Goal: Task Accomplishment & Management: Use online tool/utility

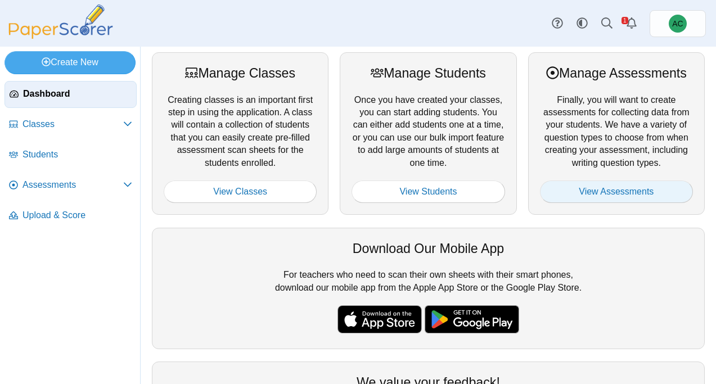
click at [604, 188] on link "View Assessments" at bounding box center [616, 192] width 153 height 23
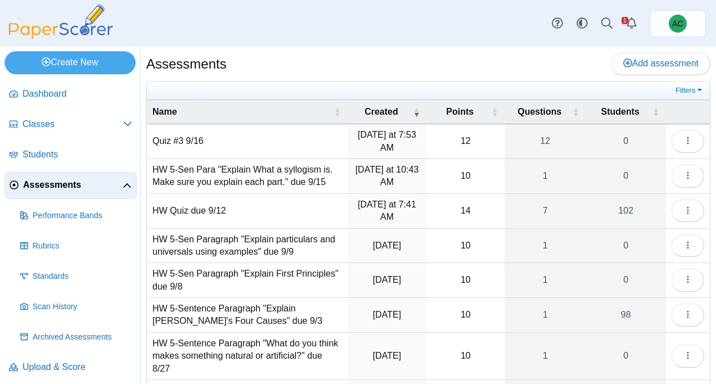
click at [188, 141] on td "Quiz #3 9/16" at bounding box center [247, 141] width 201 height 35
click at [32, 367] on span "Upload & Score" at bounding box center [78, 367] width 110 height 12
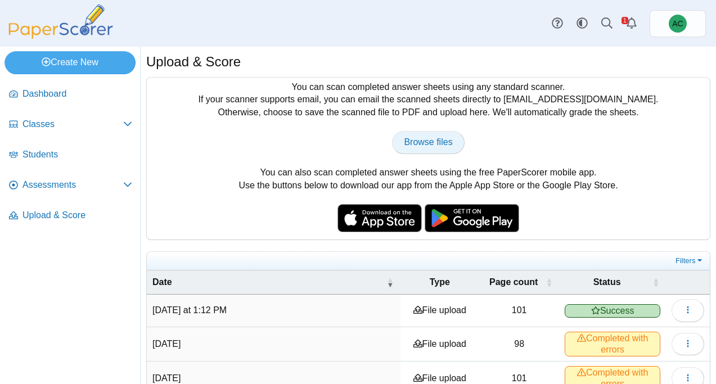
click at [411, 137] on span "Browse files" at bounding box center [428, 142] width 48 height 10
type input "**********"
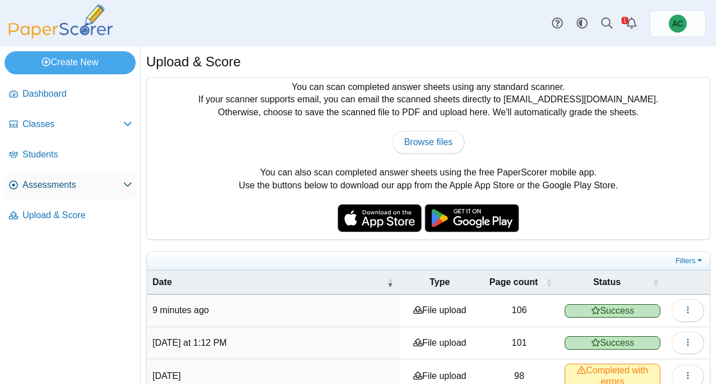
click at [46, 192] on link "Assessments" at bounding box center [71, 185] width 132 height 27
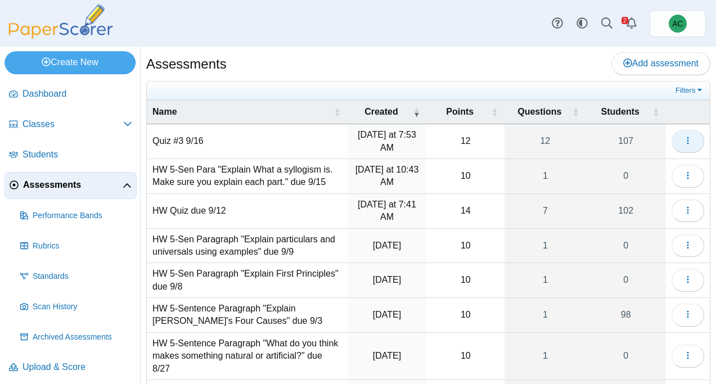
click at [688, 141] on use "button" at bounding box center [688, 140] width 2 height 7
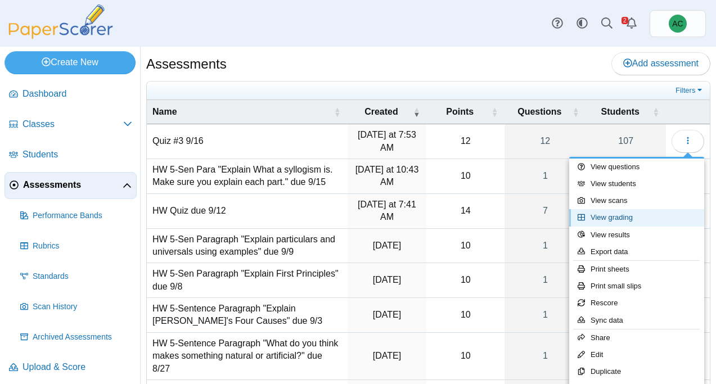
click at [626, 222] on link "View grading" at bounding box center [636, 217] width 135 height 17
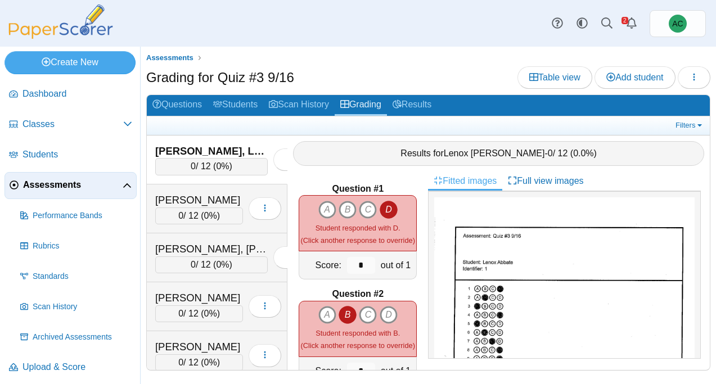
click at [60, 188] on span "Assessments" at bounding box center [73, 185] width 100 height 12
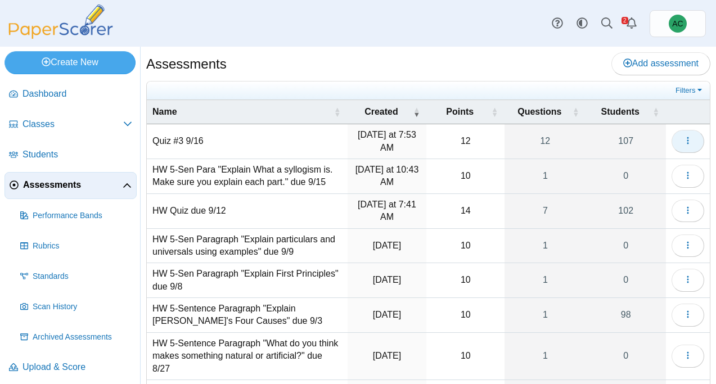
click at [688, 137] on icon "button" at bounding box center [688, 140] width 9 height 9
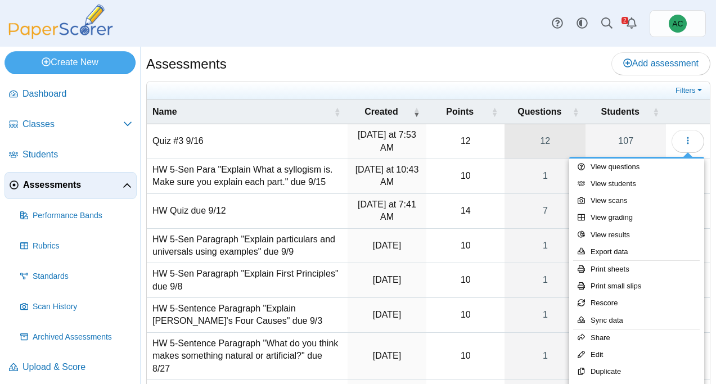
click at [543, 139] on link "12" at bounding box center [545, 141] width 81 height 34
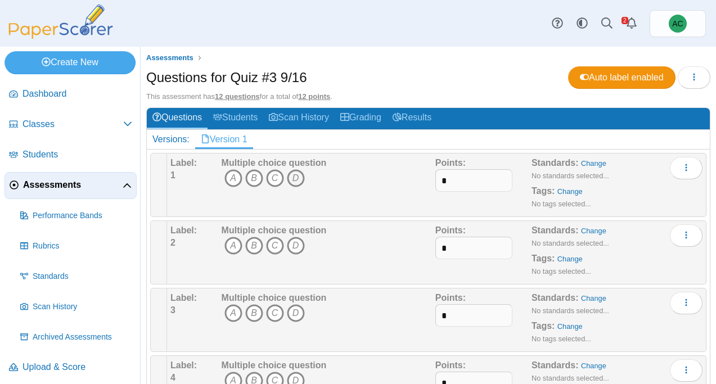
click at [302, 183] on icon "D" at bounding box center [296, 178] width 18 height 18
click at [257, 250] on icon "B" at bounding box center [254, 246] width 18 height 18
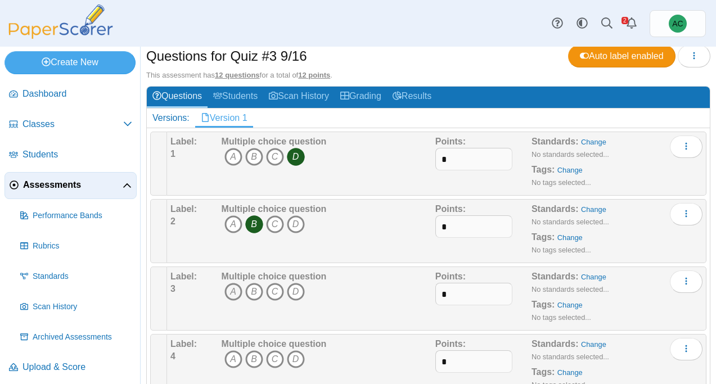
click at [234, 290] on icon "A" at bounding box center [234, 292] width 18 height 18
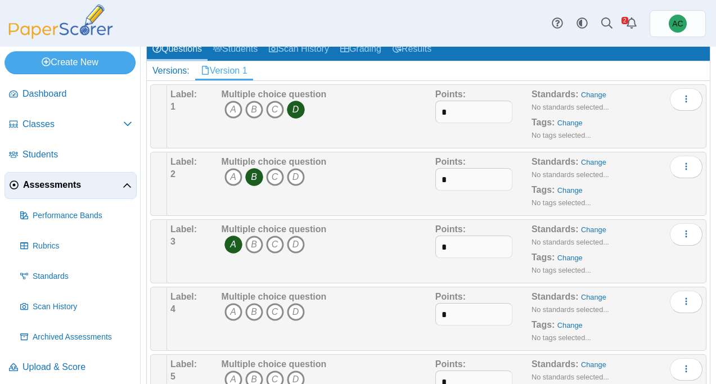
scroll to position [79, 0]
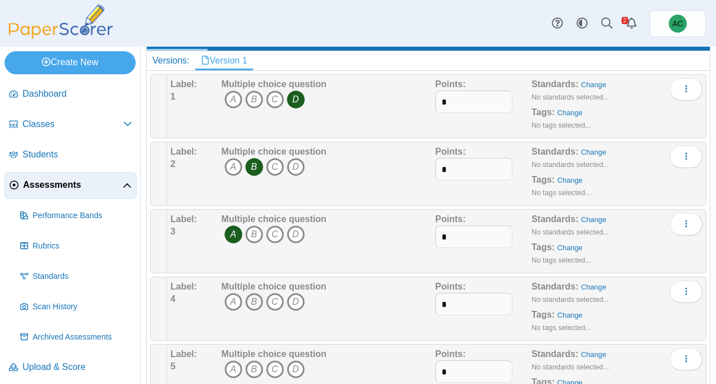
click at [257, 304] on icon "B" at bounding box center [254, 302] width 18 height 18
click at [231, 371] on icon "A" at bounding box center [234, 370] width 18 height 18
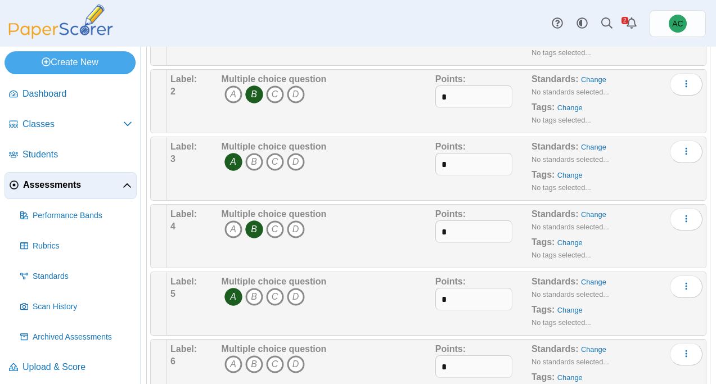
scroll to position [155, 0]
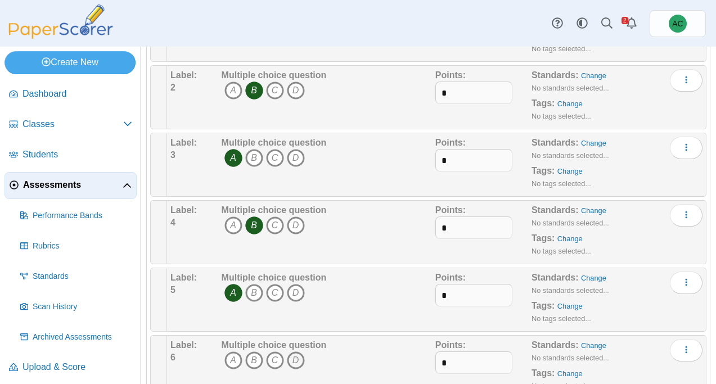
click at [295, 361] on icon "D" at bounding box center [296, 361] width 18 height 18
click at [253, 360] on icon "B" at bounding box center [254, 361] width 18 height 18
click at [301, 358] on icon "D" at bounding box center [296, 361] width 18 height 18
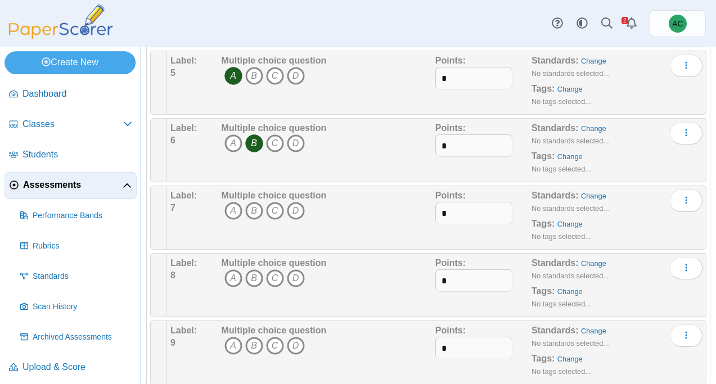
scroll to position [374, 0]
click at [275, 207] on icon "C" at bounding box center [275, 209] width 18 height 18
click at [299, 279] on icon "D" at bounding box center [296, 277] width 18 height 18
click at [297, 347] on icon "D" at bounding box center [296, 344] width 18 height 18
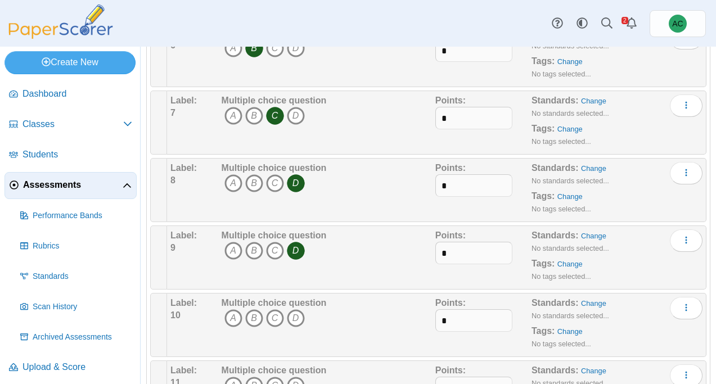
scroll to position [473, 0]
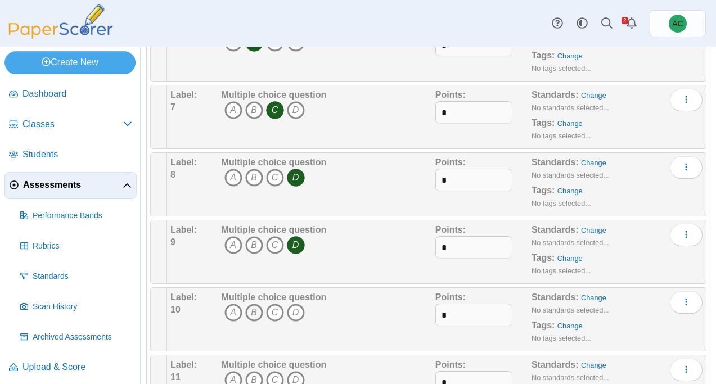
click at [250, 315] on icon "B" at bounding box center [254, 313] width 18 height 18
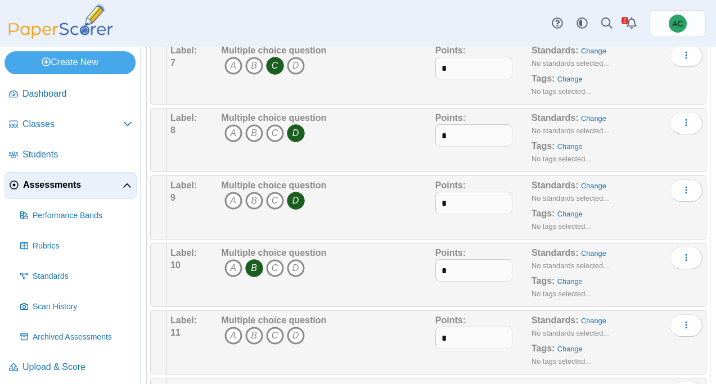
scroll to position [519, 0]
click at [236, 334] on icon "A" at bounding box center [234, 335] width 18 height 18
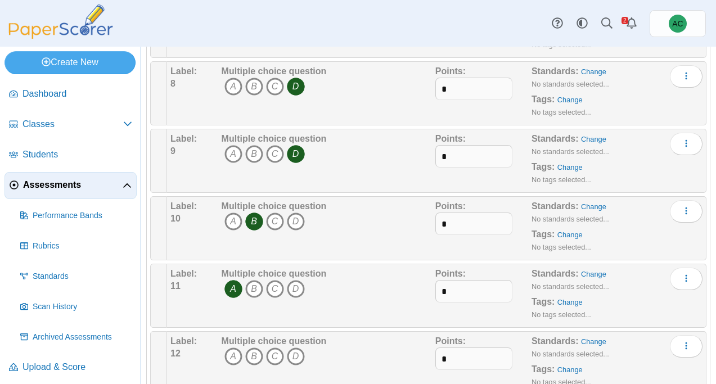
scroll to position [601, 0]
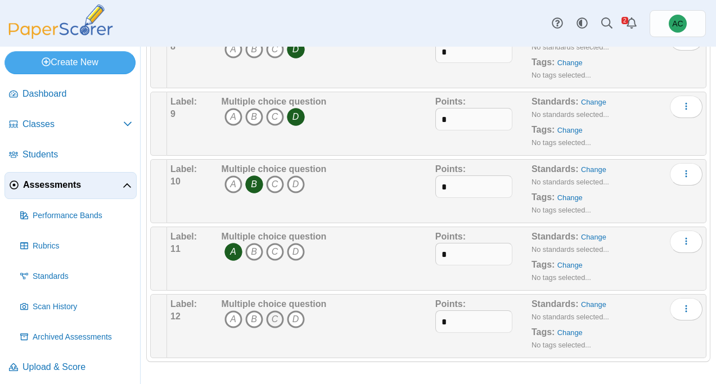
click at [273, 321] on icon "C" at bounding box center [275, 320] width 18 height 18
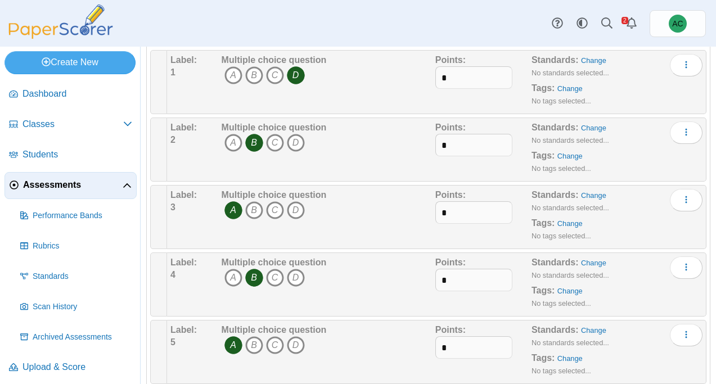
scroll to position [0, 0]
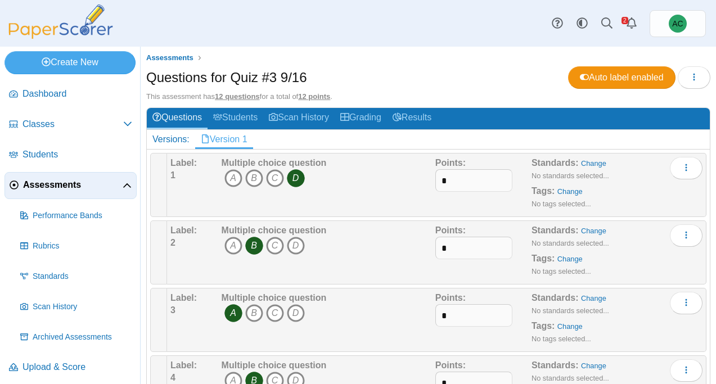
click at [55, 184] on span "Assessments" at bounding box center [73, 185] width 100 height 12
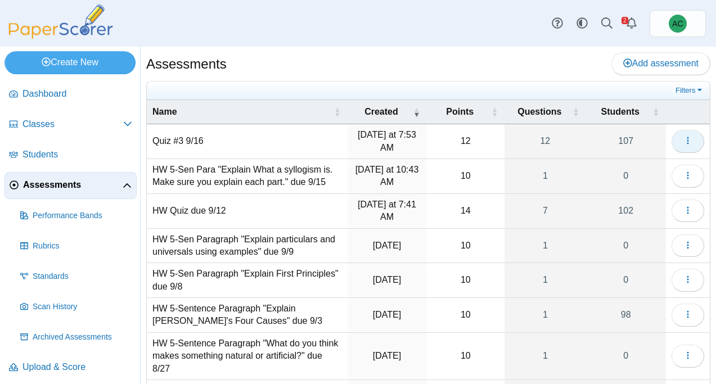
click at [703, 137] on button "button" at bounding box center [688, 141] width 33 height 23
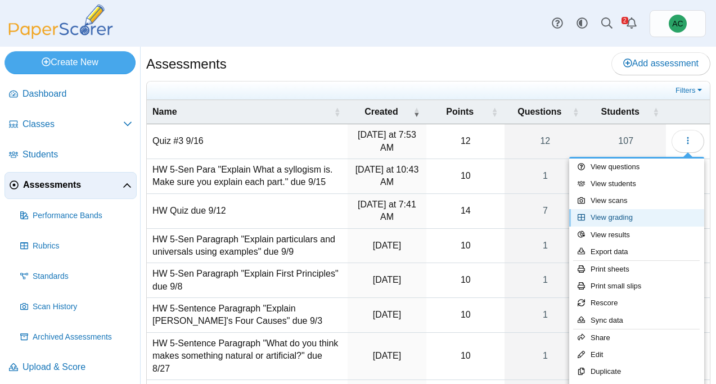
click at [636, 225] on link "View grading" at bounding box center [636, 217] width 135 height 17
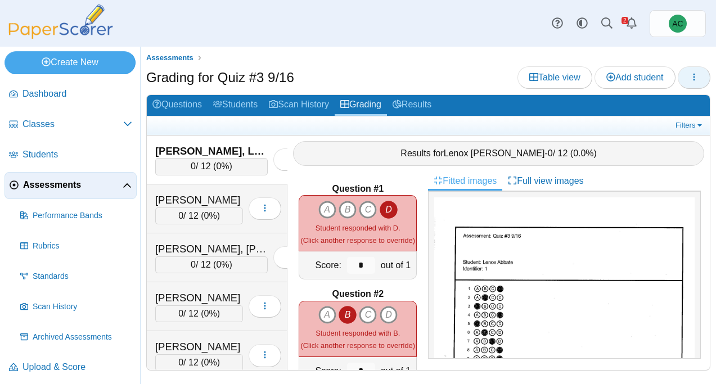
click at [692, 74] on icon "button" at bounding box center [694, 77] width 9 height 9
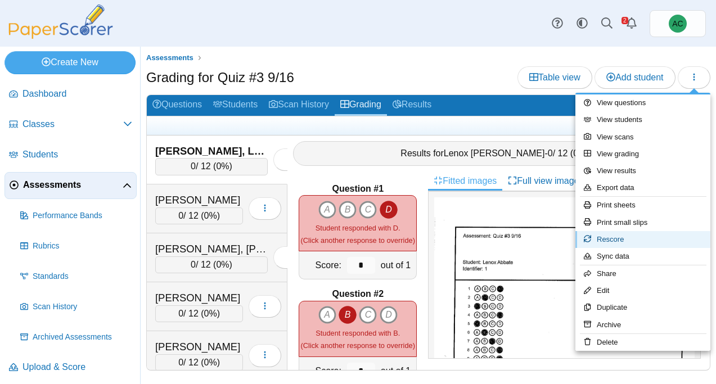
click at [608, 236] on link "Rescore" at bounding box center [643, 239] width 135 height 17
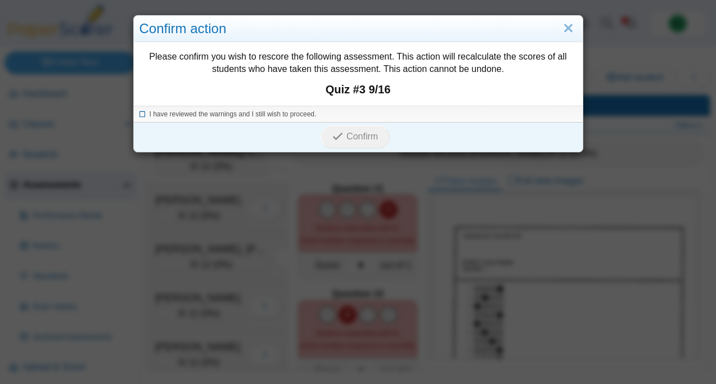
click at [197, 114] on span "I have reviewed the warnings and I still wish to proceed." at bounding box center [233, 114] width 167 height 8
click at [345, 137] on icon "submit" at bounding box center [340, 137] width 14 height 12
click at [253, 114] on span "I have reviewed the warnings and I still wish to proceed." at bounding box center [233, 114] width 167 height 8
click at [365, 137] on span "Confirm" at bounding box center [363, 137] width 32 height 10
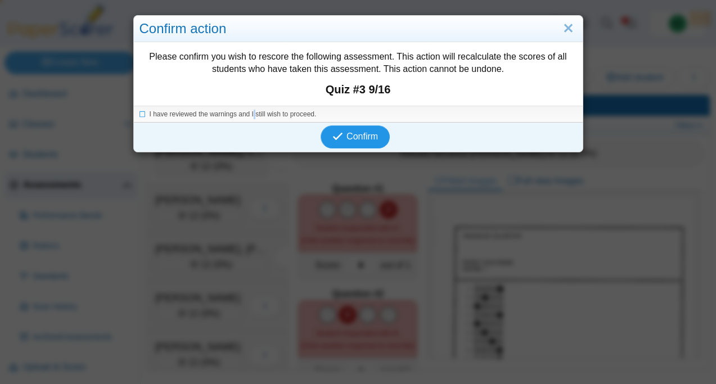
click at [335, 137] on icon "submit" at bounding box center [338, 136] width 11 height 11
click at [572, 32] on link "Close" at bounding box center [568, 28] width 17 height 19
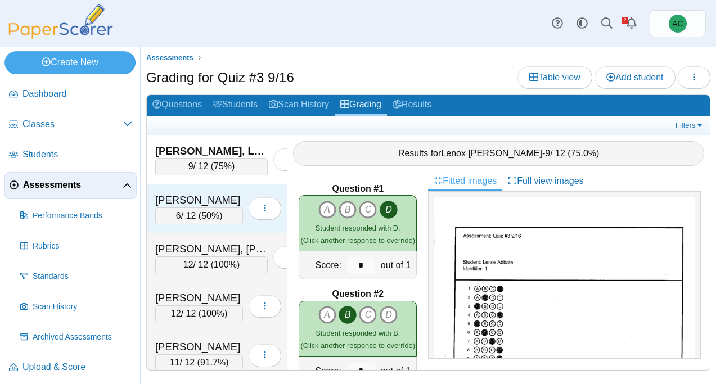
click at [232, 204] on div "[PERSON_NAME]" at bounding box center [199, 200] width 88 height 15
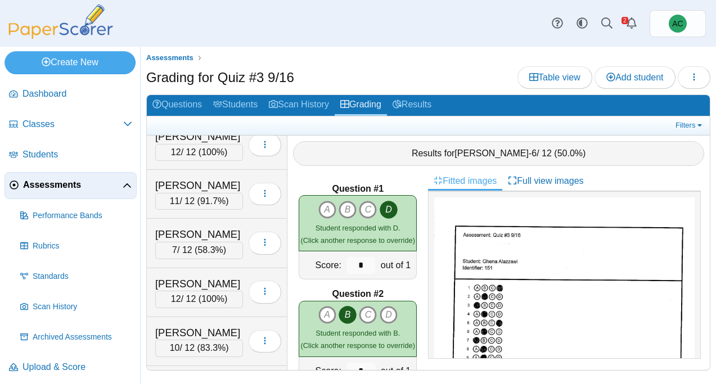
scroll to position [457, 0]
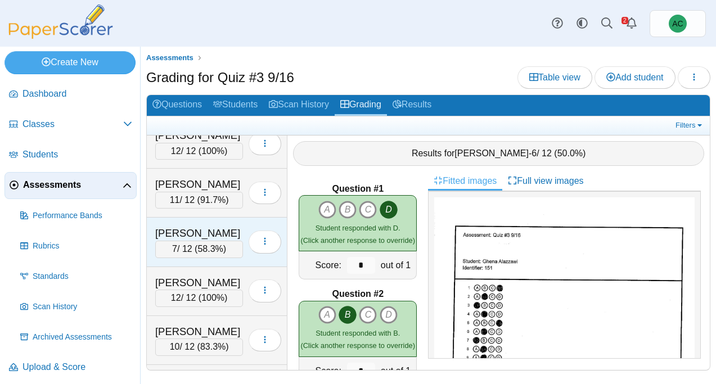
click at [213, 236] on div "Baxter, Svea" at bounding box center [199, 233] width 88 height 15
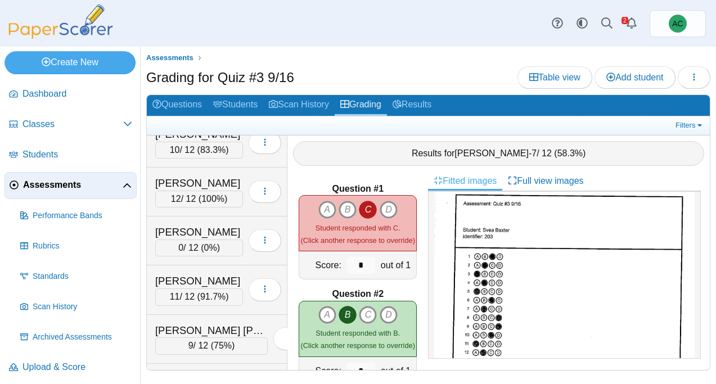
scroll to position [1350, 0]
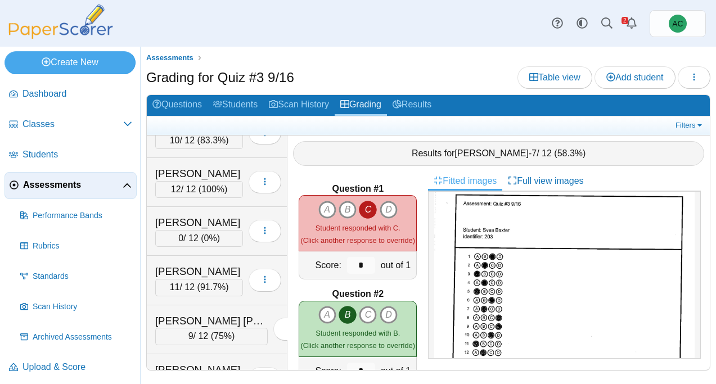
click at [222, 221] on div "Dunkin, Jeremiah" at bounding box center [199, 222] width 88 height 15
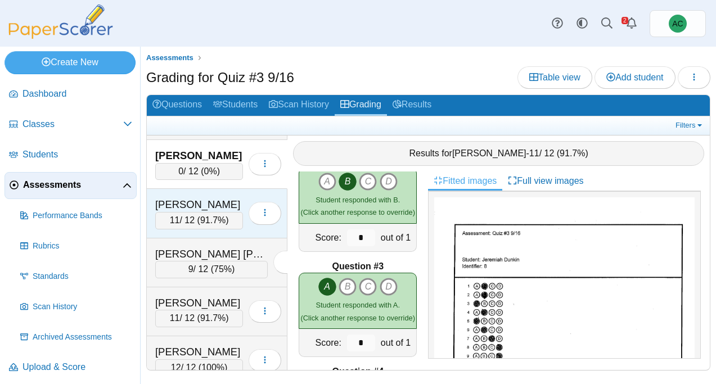
scroll to position [1418, 0]
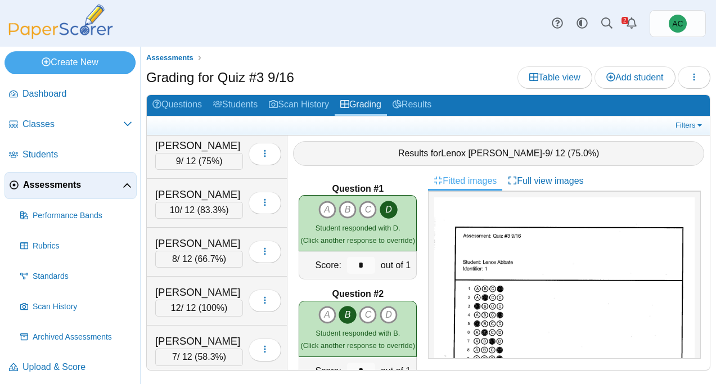
scroll to position [1921, 0]
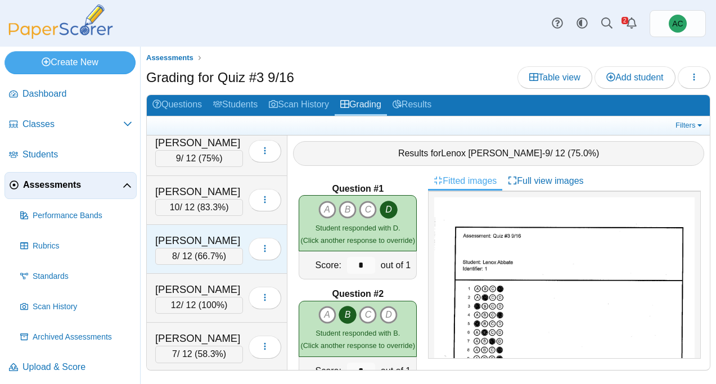
click at [212, 239] on div "[PERSON_NAME]" at bounding box center [199, 241] width 88 height 15
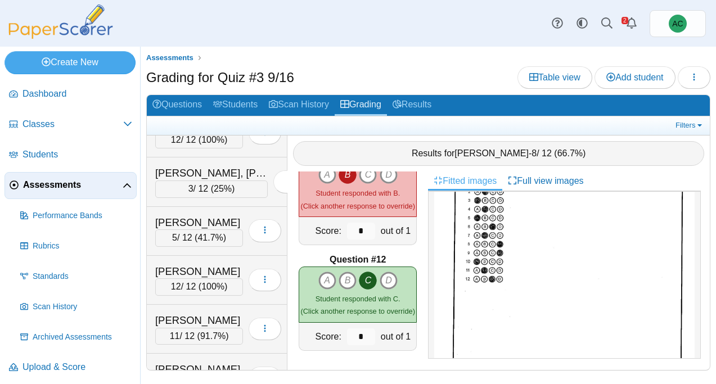
scroll to position [2725, 0]
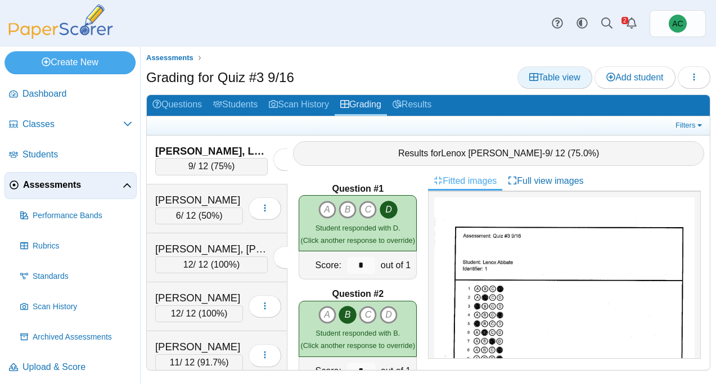
click at [560, 73] on span "Table view" at bounding box center [554, 78] width 51 height 10
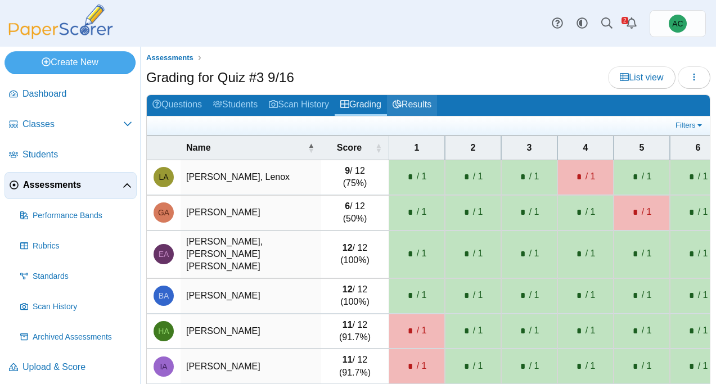
click at [428, 101] on link "Results" at bounding box center [412, 105] width 50 height 21
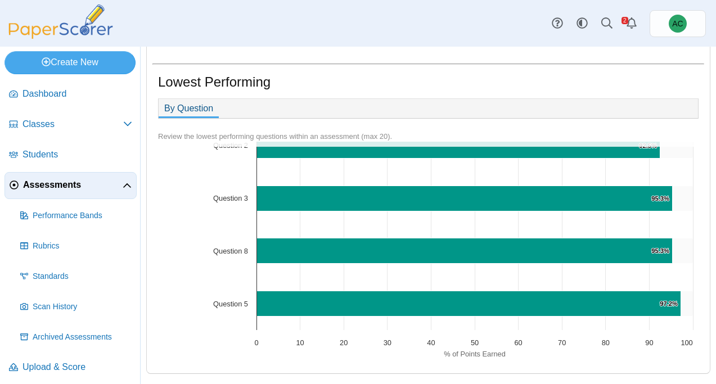
scroll to position [309, 0]
